Goal: Navigation & Orientation: Find specific page/section

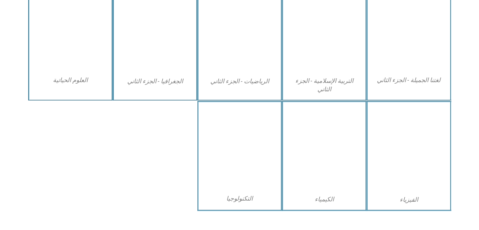
scroll to position [381, 0]
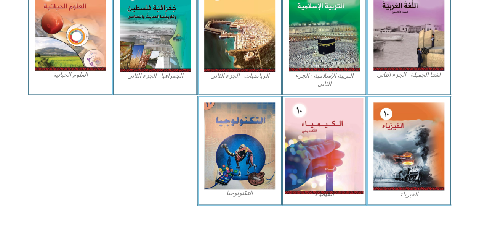
click at [327, 121] on img at bounding box center [324, 146] width 78 height 96
click at [298, 133] on img at bounding box center [324, 146] width 78 height 96
click at [321, 137] on img at bounding box center [324, 146] width 78 height 96
click at [309, 138] on img at bounding box center [324, 146] width 78 height 96
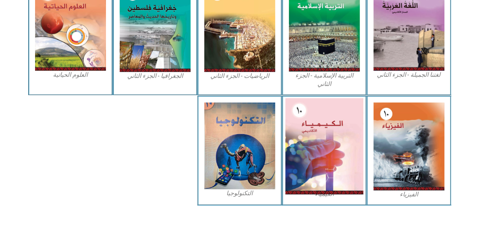
click at [327, 131] on img at bounding box center [324, 146] width 78 height 96
click at [342, 118] on img at bounding box center [324, 146] width 78 height 96
click at [320, 127] on img at bounding box center [324, 146] width 78 height 96
